Goal: Transaction & Acquisition: Purchase product/service

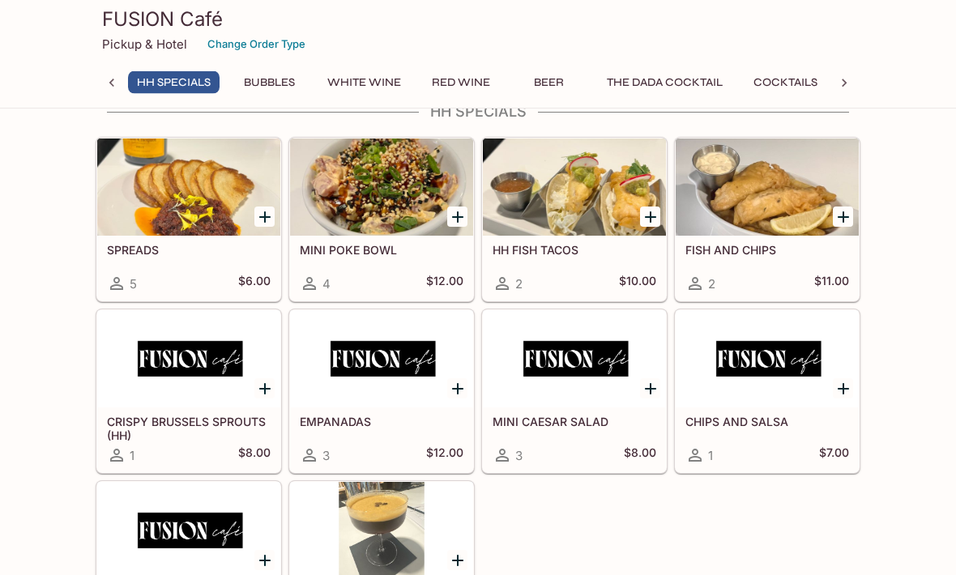
scroll to position [45, 0]
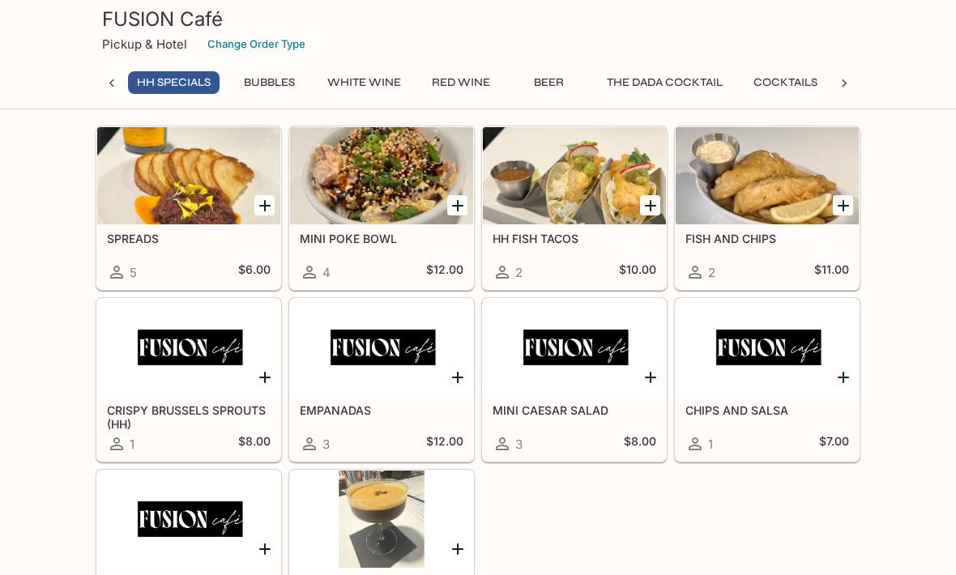
click at [774, 409] on h5 "CHIPS AND SALSA" at bounding box center [768, 411] width 164 height 14
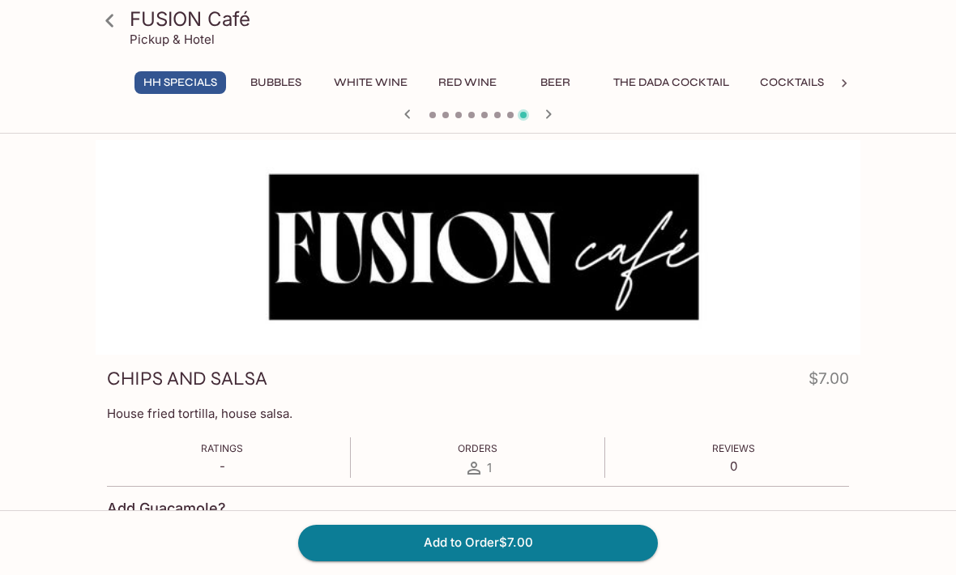
click at [113, 532] on input "Add Guacamole" at bounding box center [115, 539] width 32 height 32
checkbox input "true"
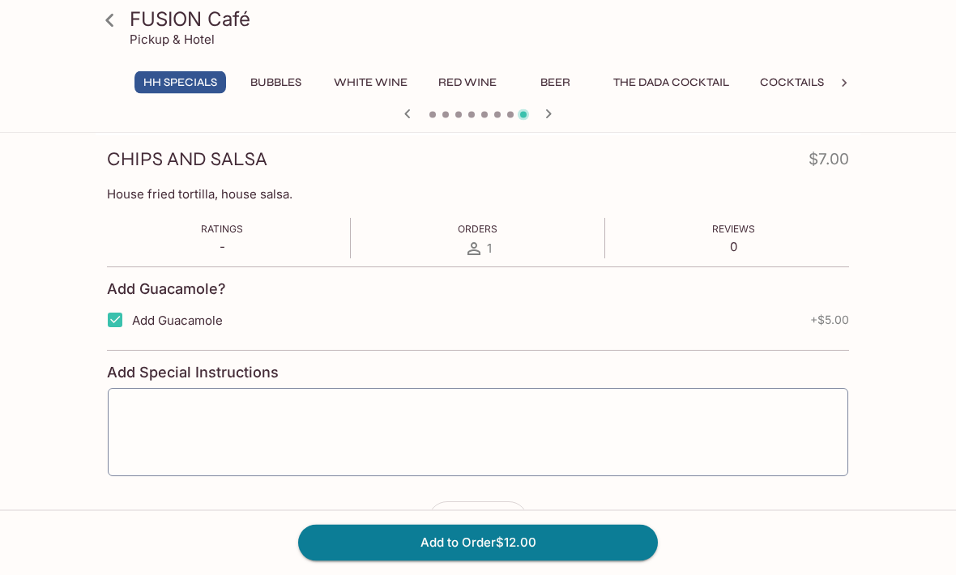
scroll to position [219, 0]
click at [486, 561] on button "Add to Order $12.00" at bounding box center [478, 543] width 360 height 36
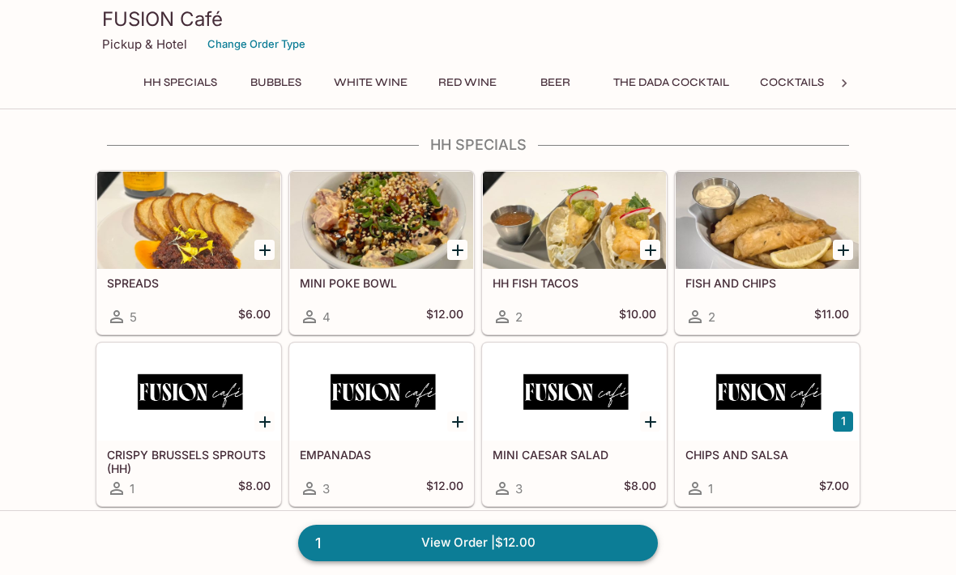
click at [459, 561] on link "1 View Order | $12.00" at bounding box center [478, 543] width 360 height 36
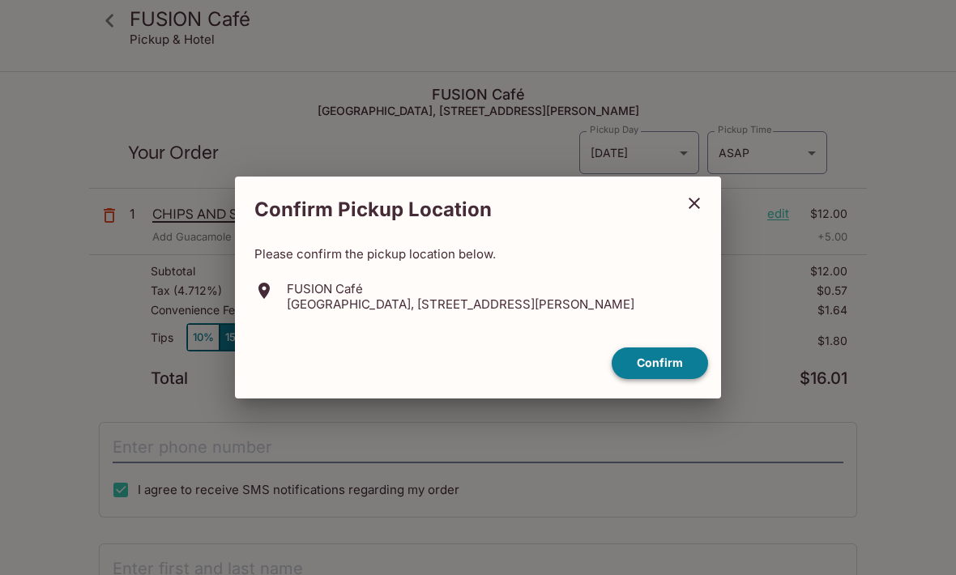
click at [643, 379] on button "Confirm" at bounding box center [660, 364] width 96 height 32
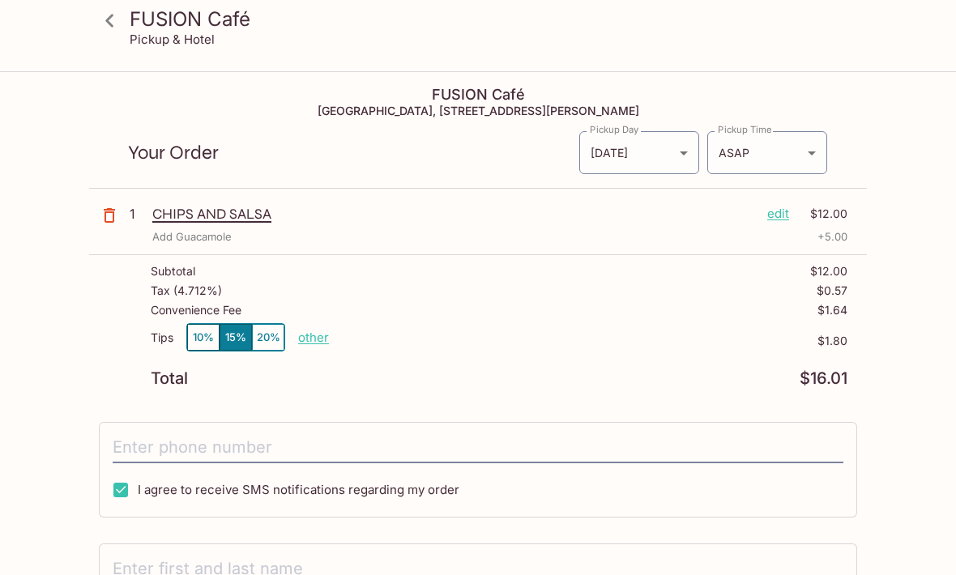
click at [152, 566] on input "text" at bounding box center [478, 569] width 731 height 31
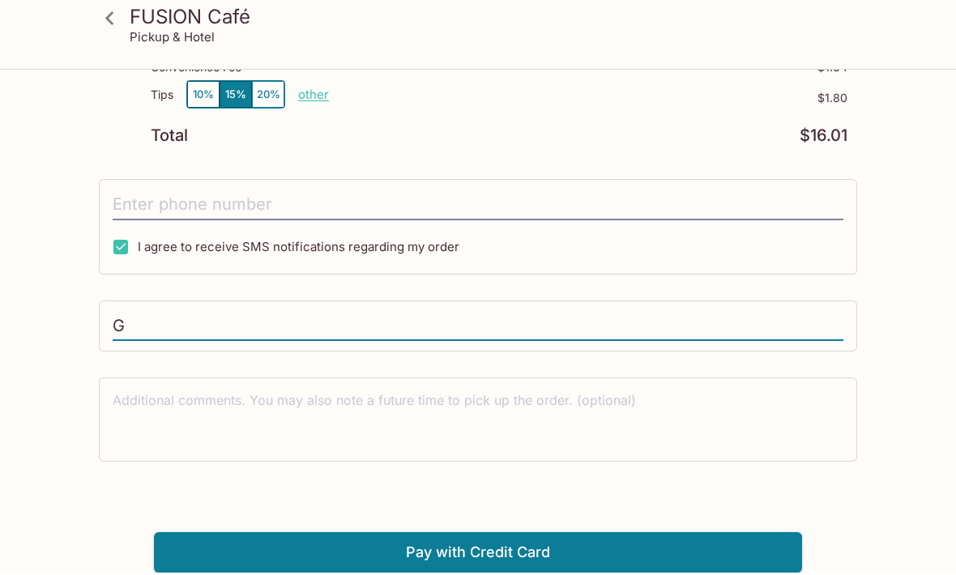
scroll to position [240, 0]
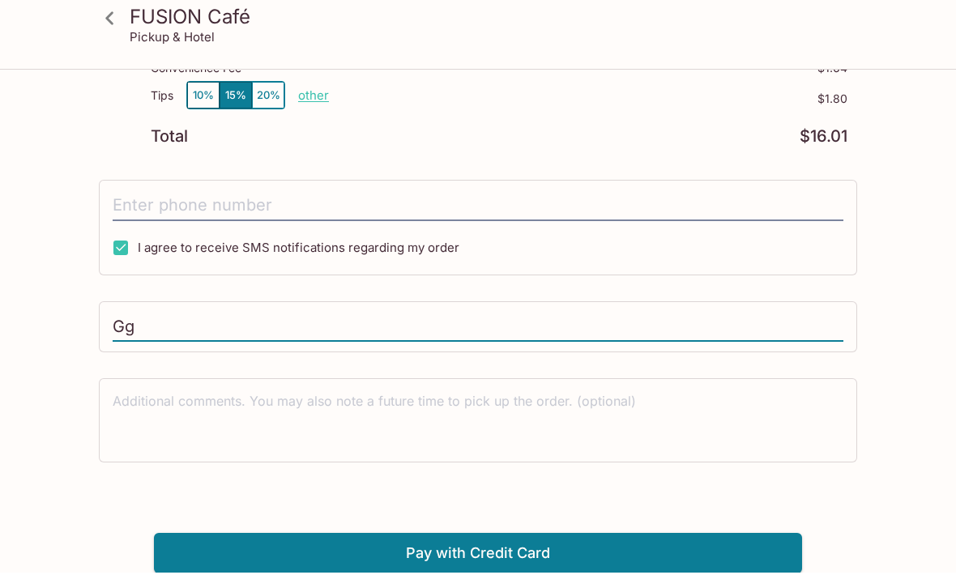
type input "G"
type input "[PERSON_NAME]"
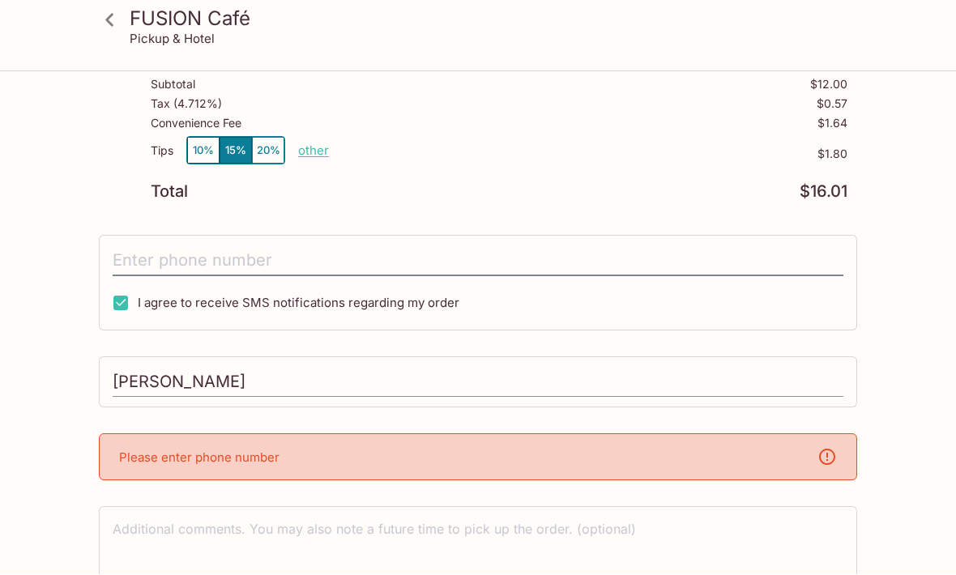
scroll to position [187, 0]
click at [708, 457] on div "Please enter phone number" at bounding box center [478, 457] width 758 height 47
click at [138, 459] on p "Please enter phone number" at bounding box center [199, 457] width 160 height 15
click at [161, 451] on p "Please enter phone number" at bounding box center [199, 457] width 160 height 15
click at [64, 384] on div "FUSION Café Pickup & Hotel FUSION Café [GEOGRAPHIC_DATA], [STREET_ADDRESS][PERS…" at bounding box center [478, 294] width 956 height 816
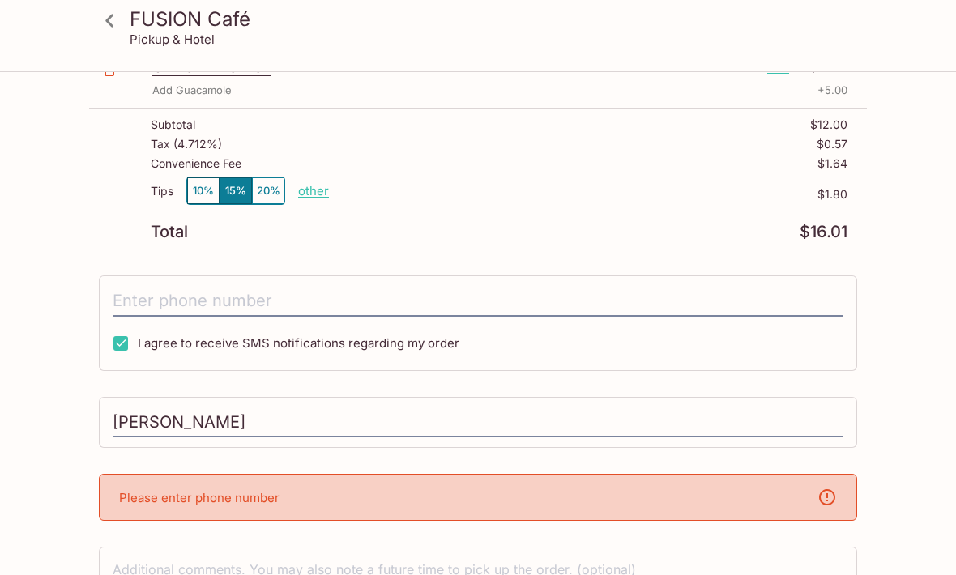
scroll to position [147, 0]
click at [125, 300] on input "tel" at bounding box center [478, 300] width 731 height 31
type input "[PHONE_NUMBER]"
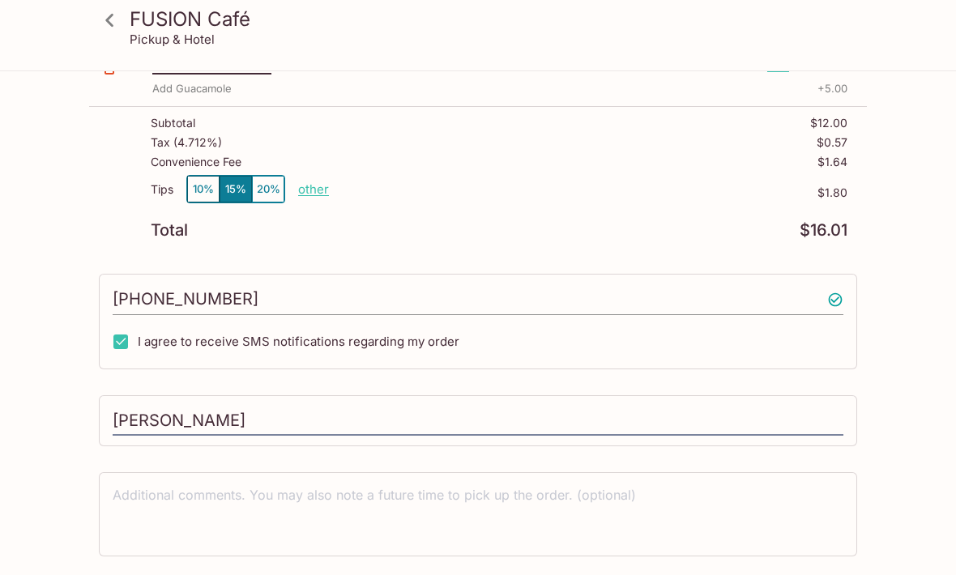
scroll to position [148, 0]
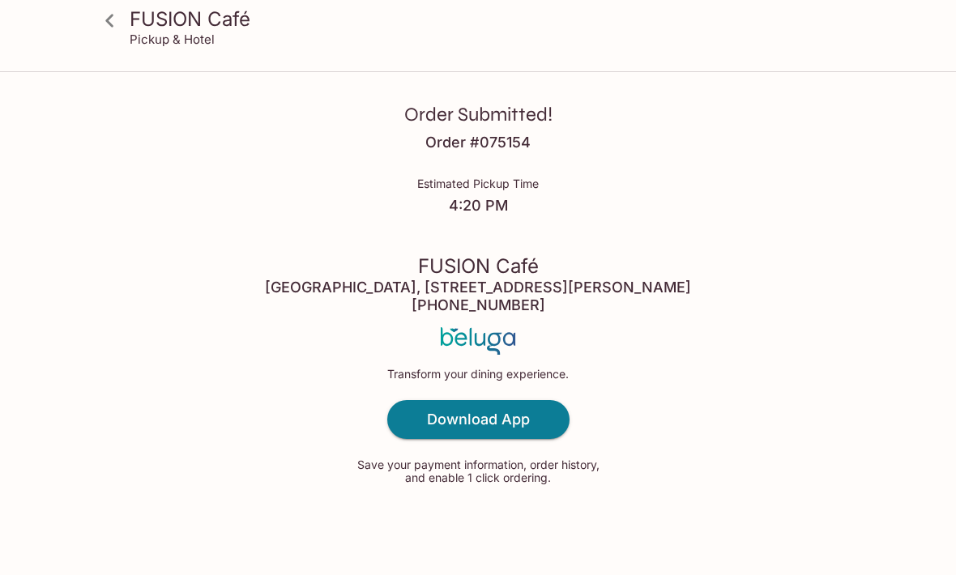
scroll to position [53, 0]
